Goal: Task Accomplishment & Management: Use online tool/utility

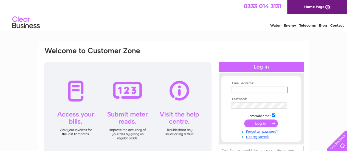
click at [238, 89] on input "text" at bounding box center [259, 90] width 57 height 7
type input "kerstin.kinnaird@kostwise.co.uk"
click at [262, 124] on input "submit" at bounding box center [261, 123] width 34 height 8
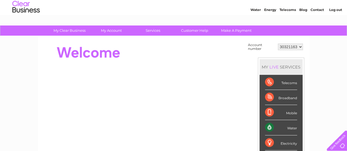
scroll to position [16, 0]
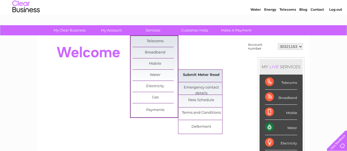
click at [202, 72] on link "Submit Meter Read" at bounding box center [200, 75] width 45 height 11
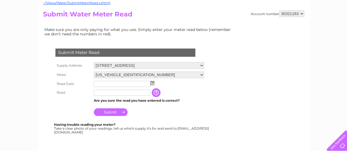
scroll to position [56, 0]
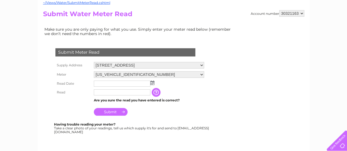
click at [152, 83] on img at bounding box center [152, 83] width 4 height 4
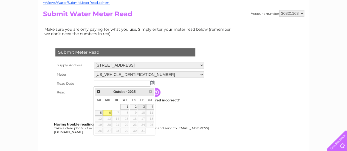
click at [142, 107] on link "3" at bounding box center [142, 106] width 8 height 5
type input "2025/10/03"
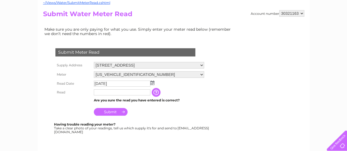
click at [160, 92] on input "button" at bounding box center [157, 92] width 10 height 9
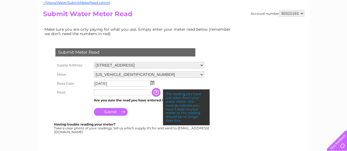
click at [112, 91] on input "text" at bounding box center [122, 92] width 56 height 6
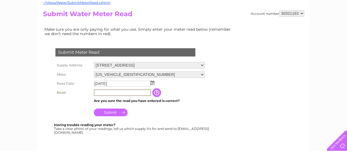
type input "262"
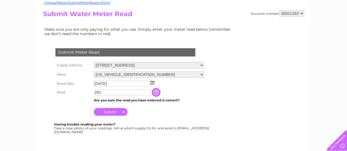
click at [150, 116] on td "Submit" at bounding box center [148, 110] width 113 height 13
click at [112, 112] on input "Submit" at bounding box center [111, 112] width 34 height 8
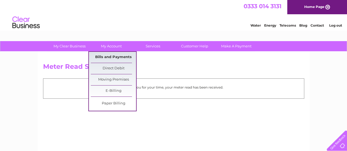
click at [113, 56] on link "Bills and Payments" at bounding box center [113, 57] width 45 height 11
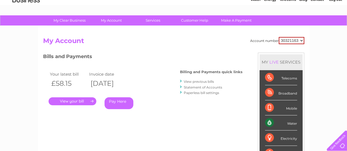
scroll to position [30, 0]
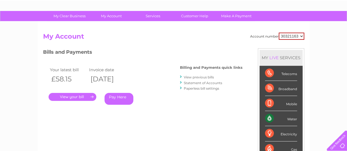
click at [212, 83] on link "Statement of Accounts" at bounding box center [203, 83] width 38 height 4
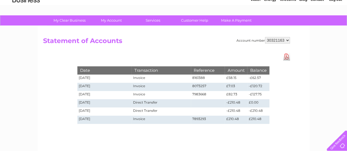
scroll to position [25, 0]
